Goal: Use online tool/utility: Utilize a website feature to perform a specific function

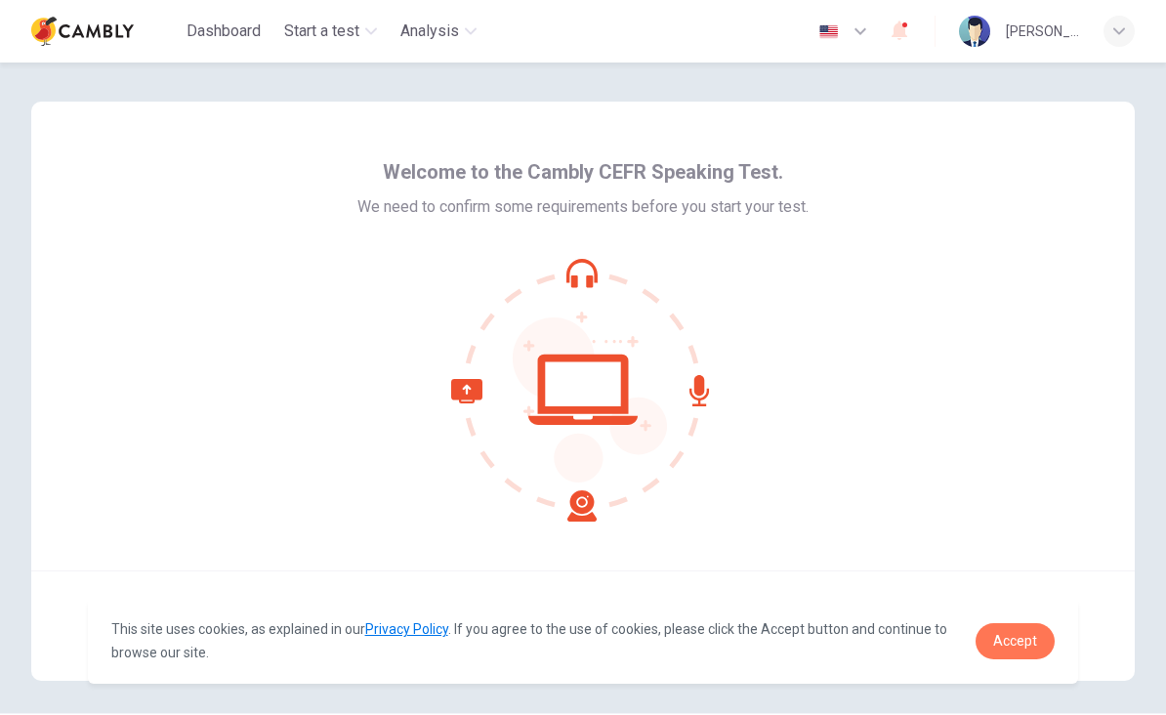
click at [1023, 645] on span "Accept" at bounding box center [1016, 641] width 44 height 16
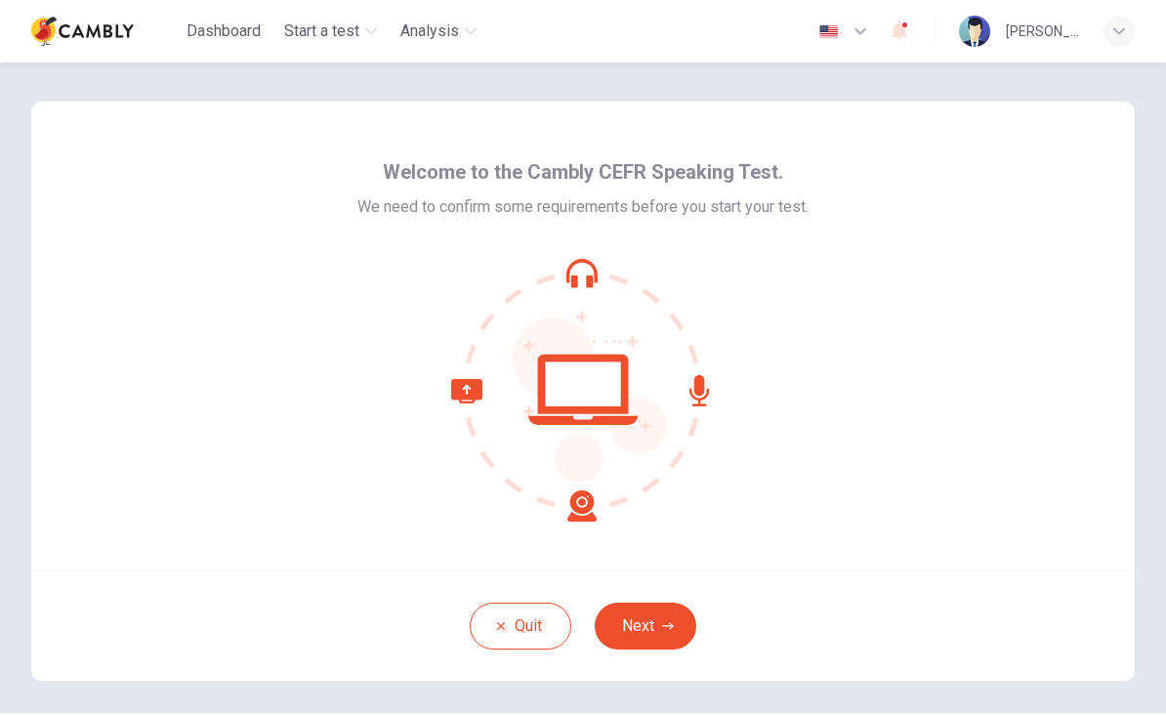
click at [647, 630] on button "Next" at bounding box center [646, 626] width 102 height 47
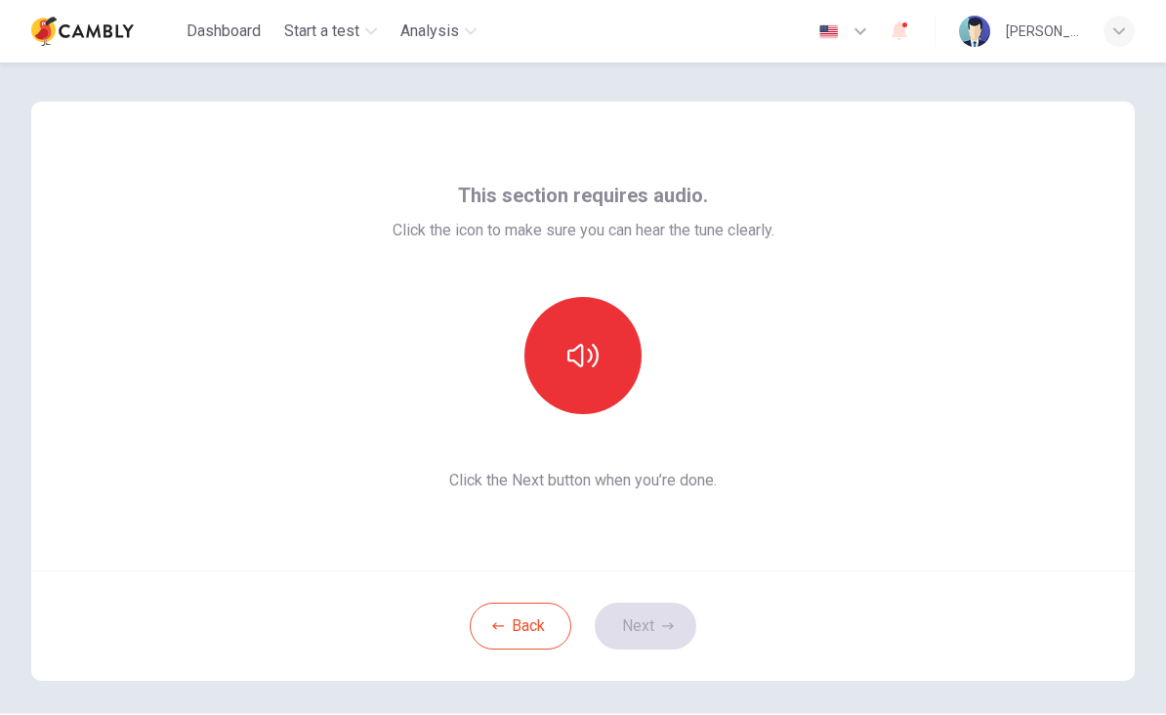
click at [604, 357] on button "button" at bounding box center [583, 355] width 117 height 117
click at [668, 625] on icon "button" at bounding box center [668, 626] width 12 height 12
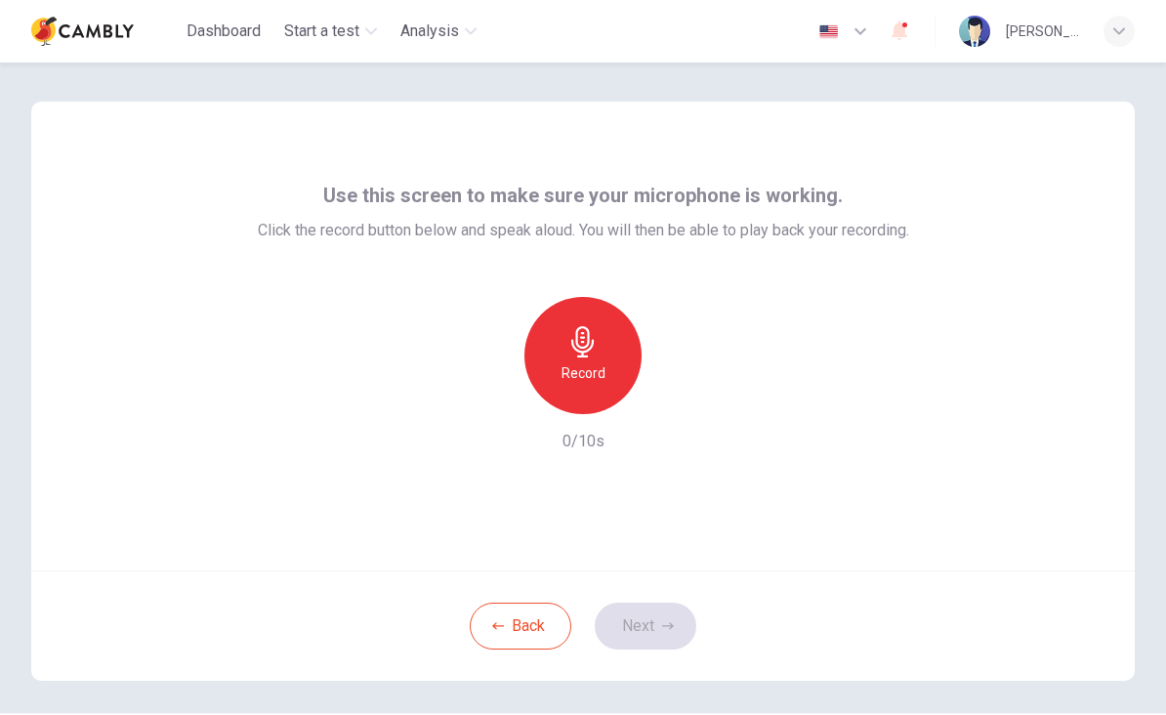
click at [592, 362] on h6 "Record" at bounding box center [584, 372] width 44 height 23
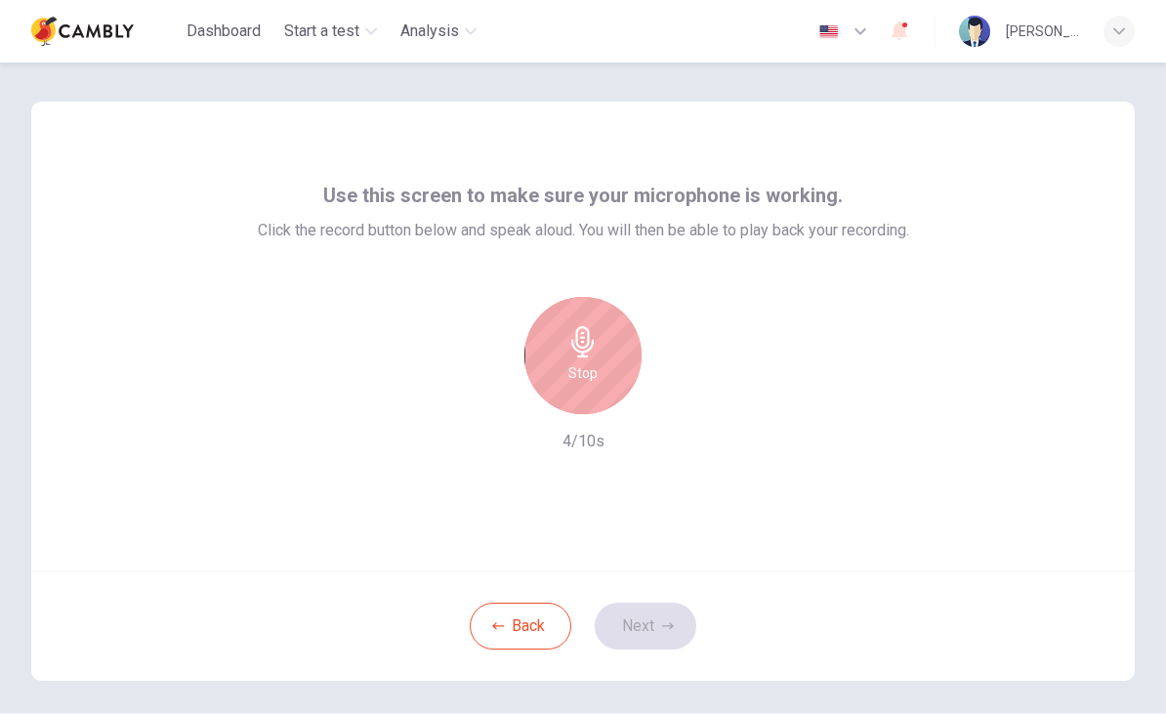
click at [607, 357] on div "Stop" at bounding box center [583, 355] width 117 height 117
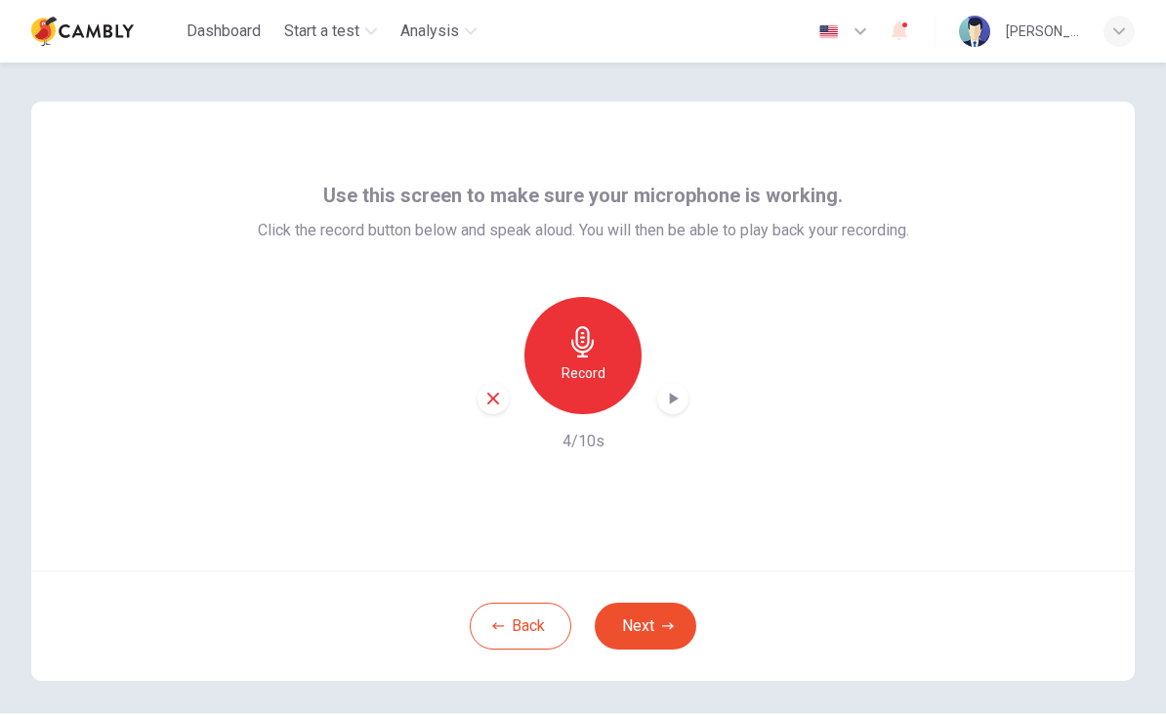
click at [665, 616] on button "Next" at bounding box center [646, 626] width 102 height 47
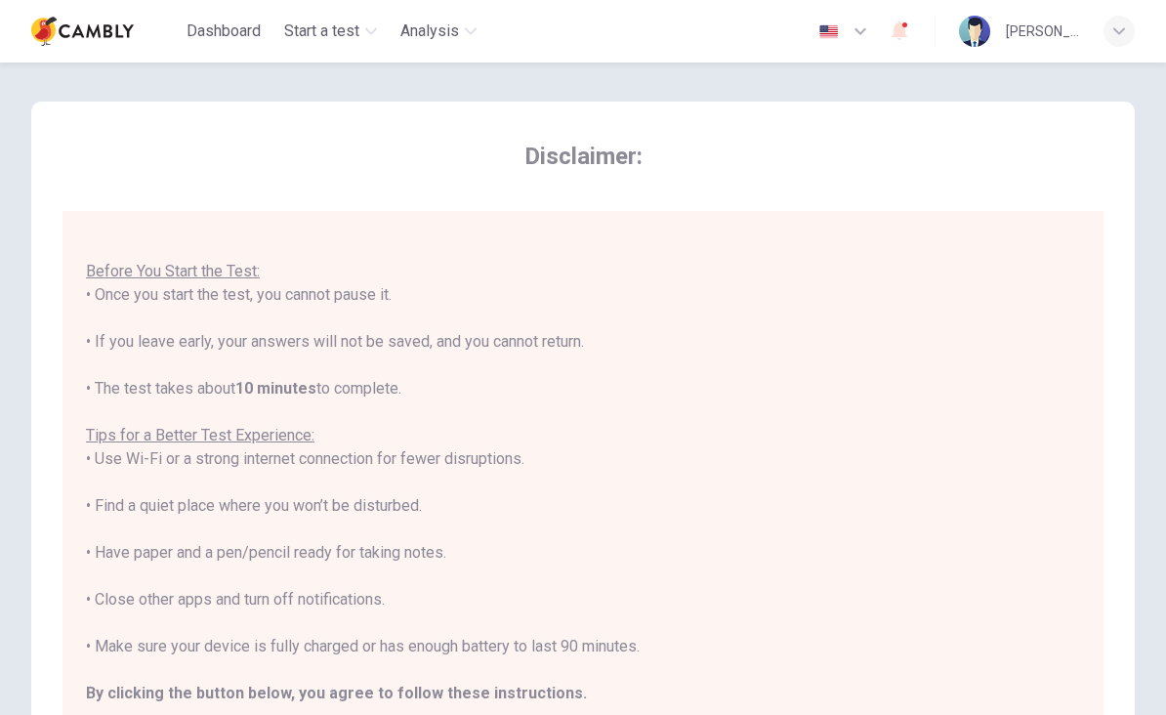
scroll to position [21, 0]
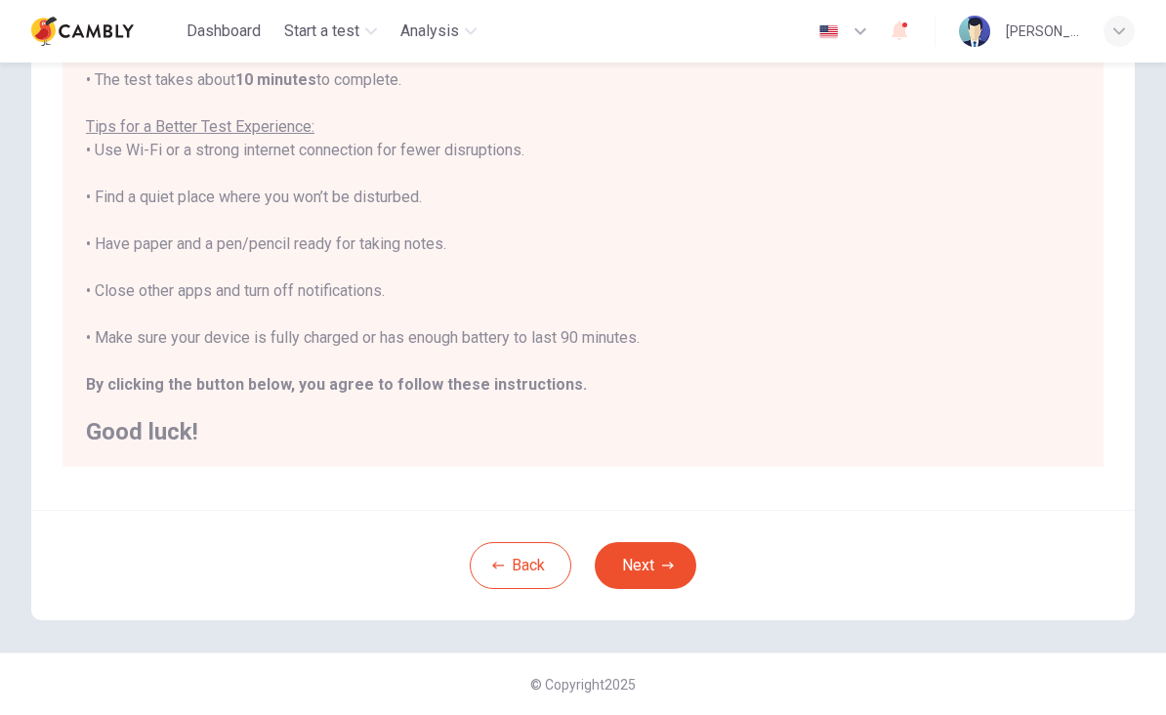
click at [649, 571] on button "Next" at bounding box center [646, 565] width 102 height 47
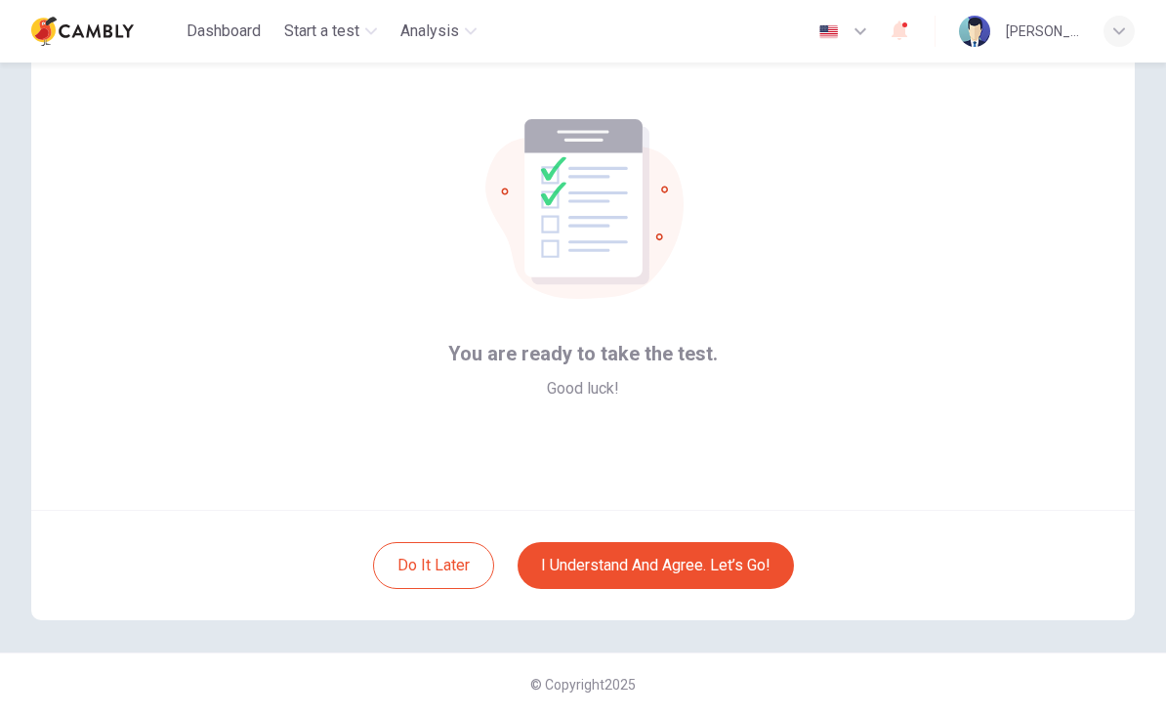
scroll to position [61, 0]
click at [721, 586] on button "I understand and agree. Let’s go!" at bounding box center [656, 565] width 276 height 47
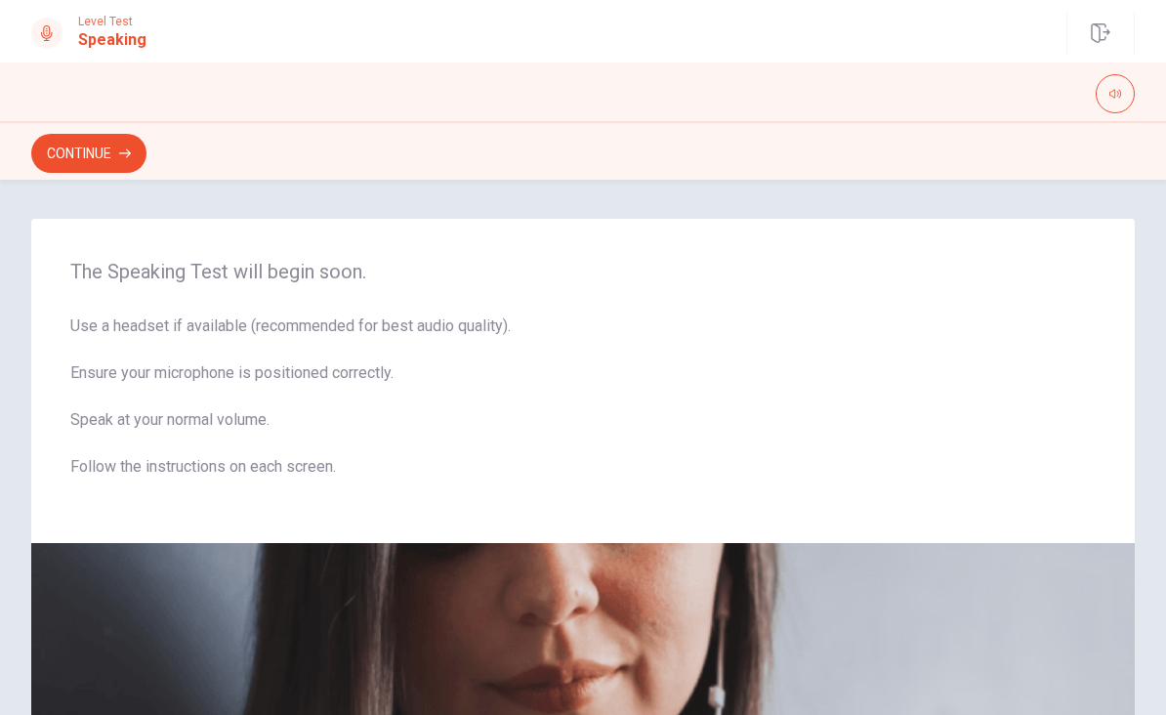
click at [95, 157] on button "Continue" at bounding box center [88, 153] width 115 height 39
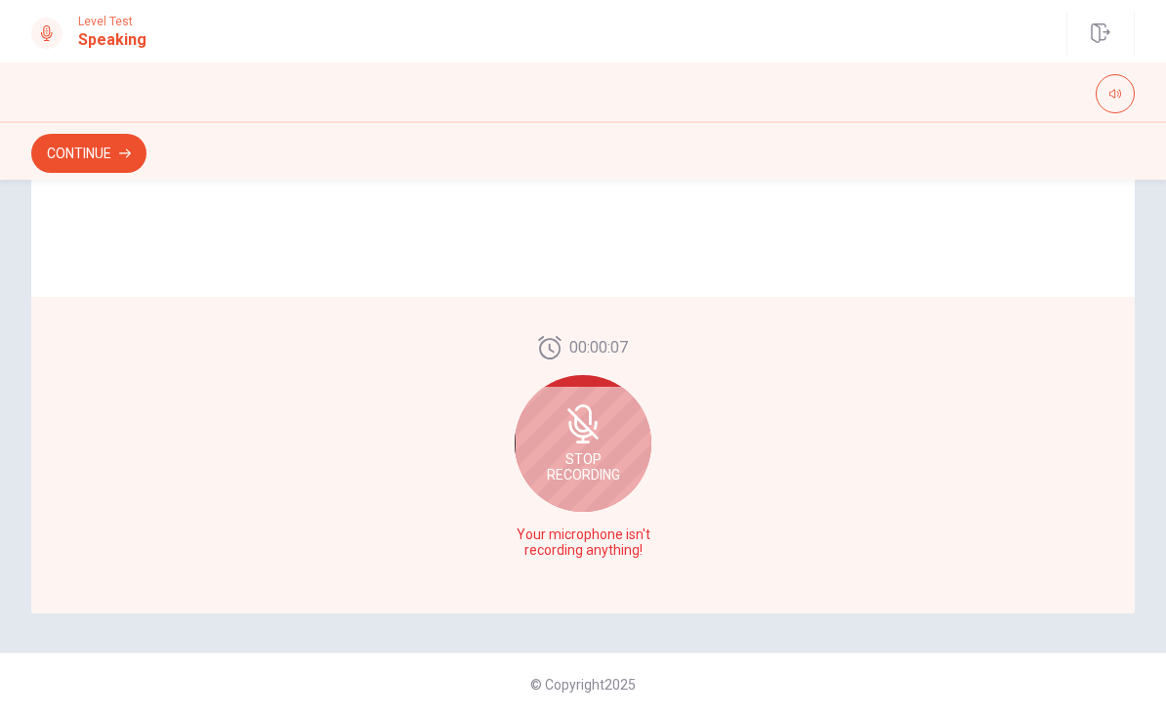
scroll to position [457, 0]
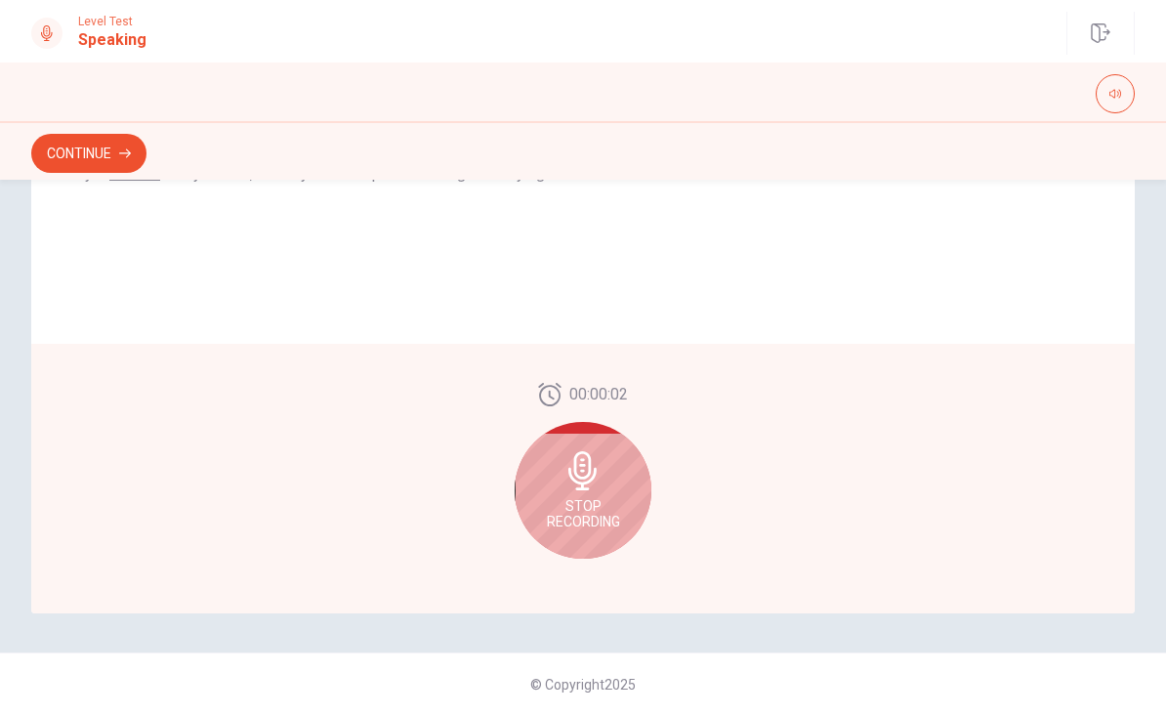
click at [592, 491] on div "Stop Recording" at bounding box center [583, 490] width 137 height 137
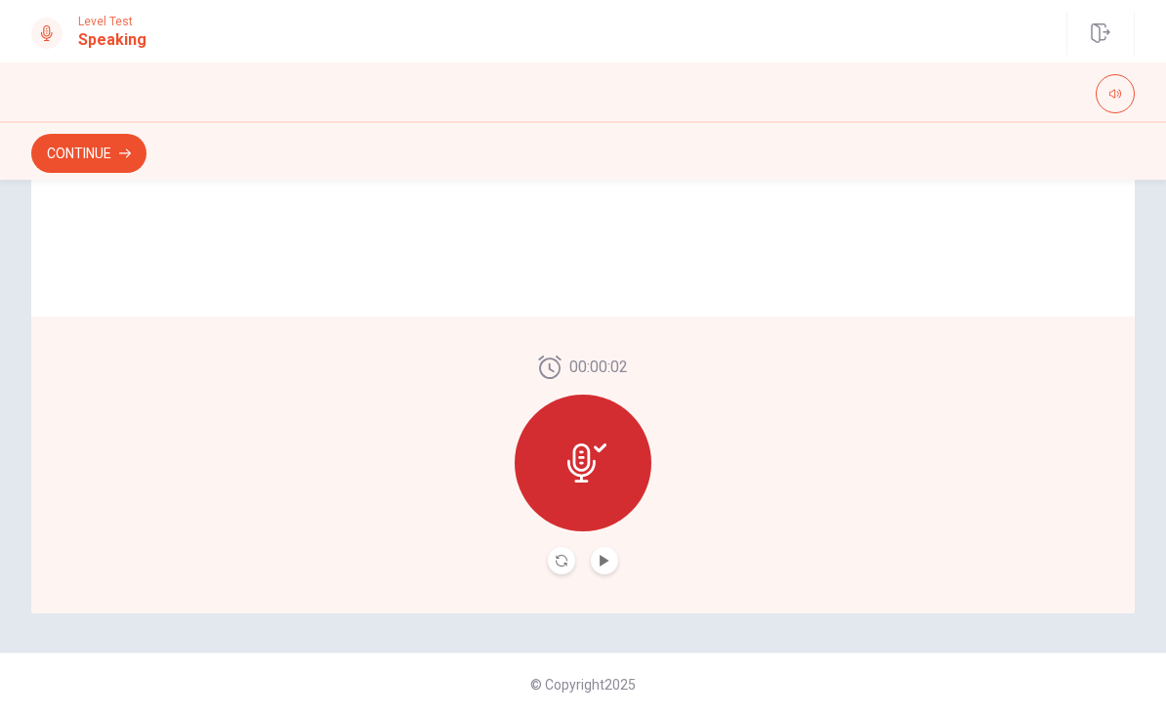
click at [74, 155] on button "Continue" at bounding box center [88, 153] width 115 height 39
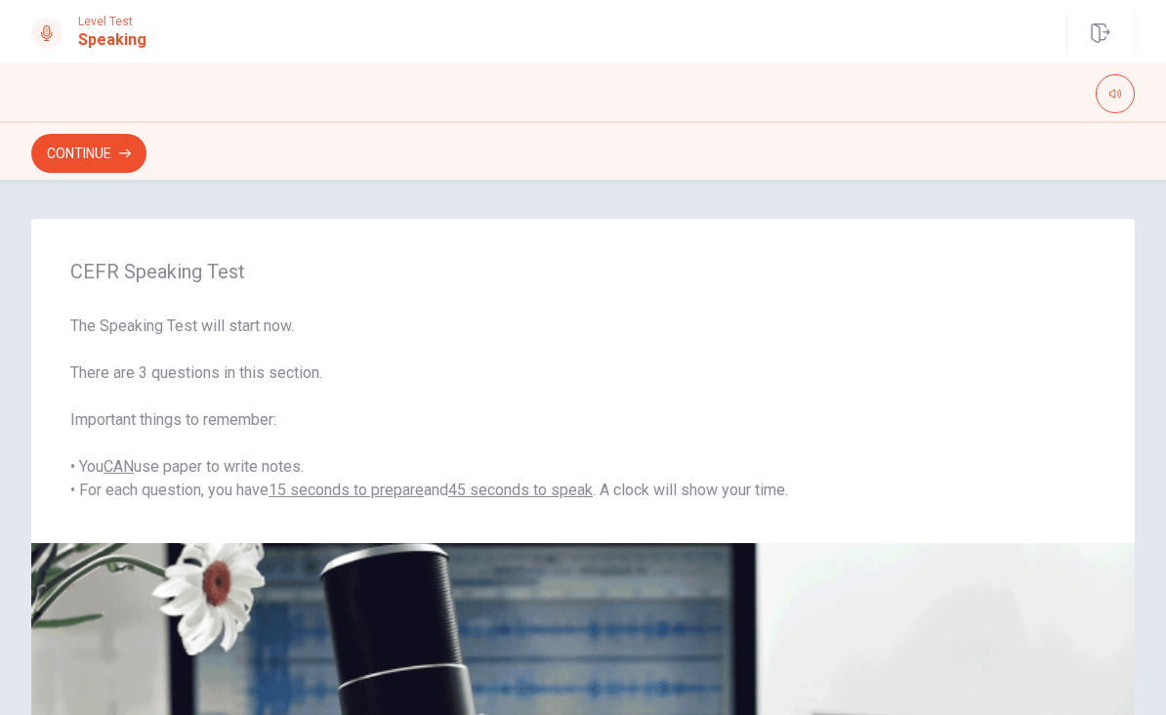
scroll to position [0, 0]
click at [77, 156] on button "Continue" at bounding box center [88, 153] width 115 height 39
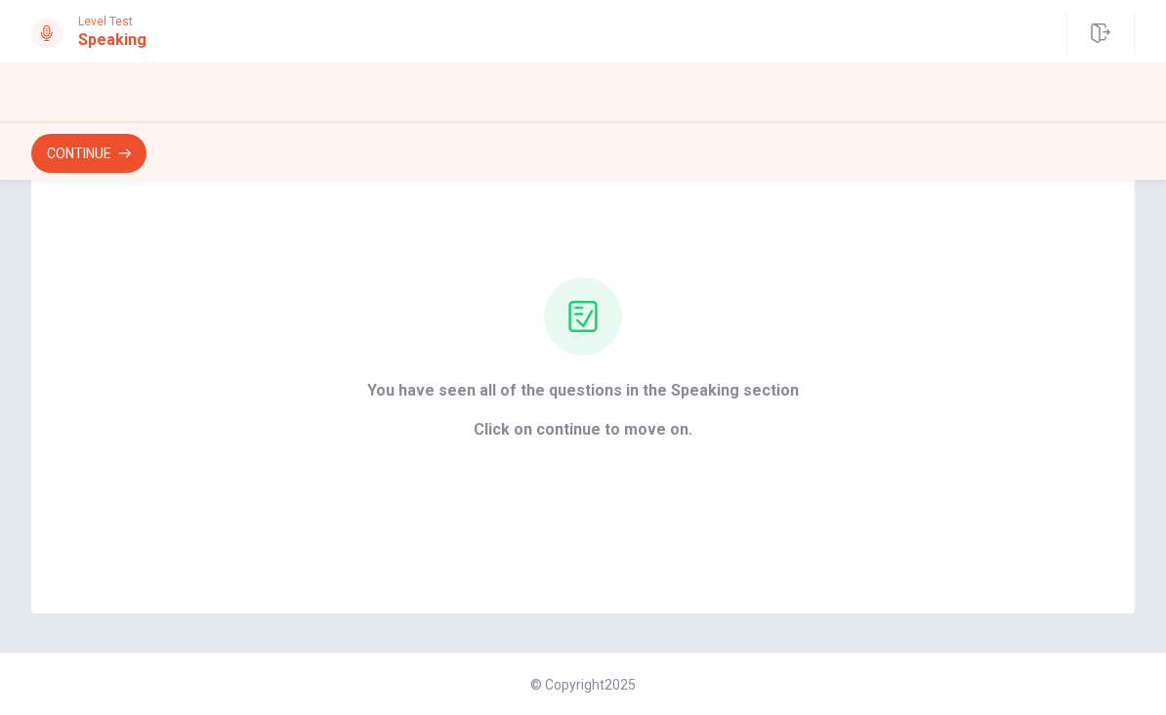
scroll to position [113, 0]
click at [85, 148] on button "Continue" at bounding box center [88, 153] width 115 height 39
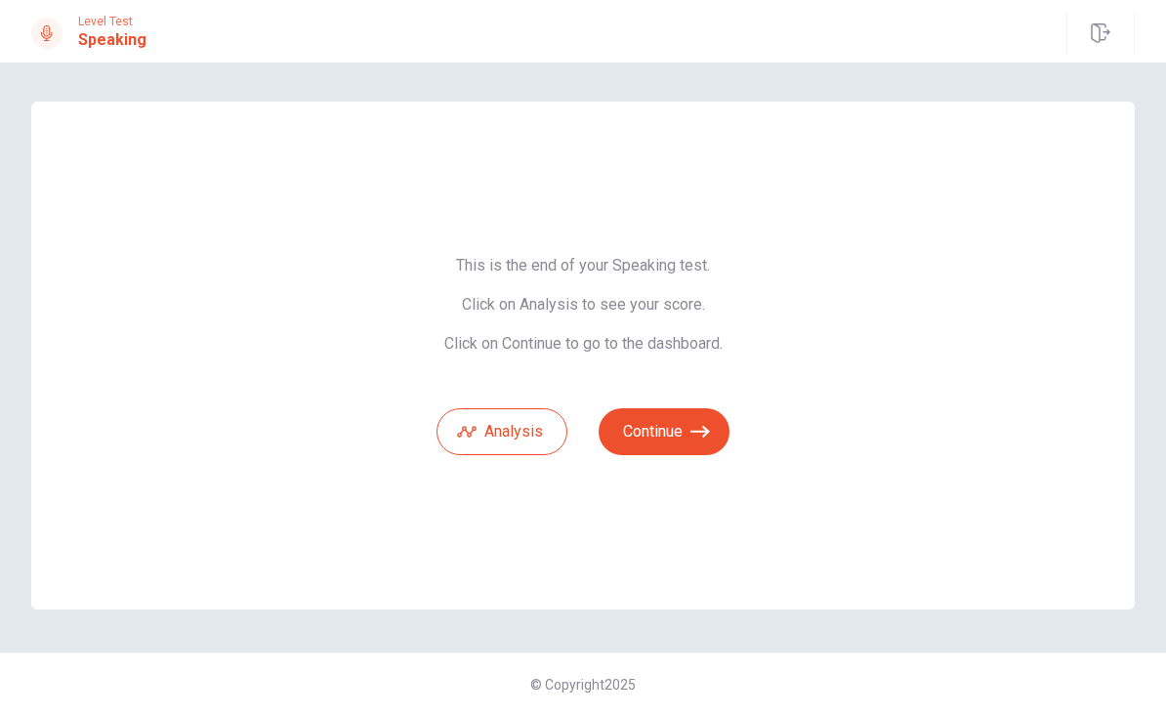
click at [669, 437] on button "Continue" at bounding box center [664, 431] width 131 height 47
